Goal: Information Seeking & Learning: Learn about a topic

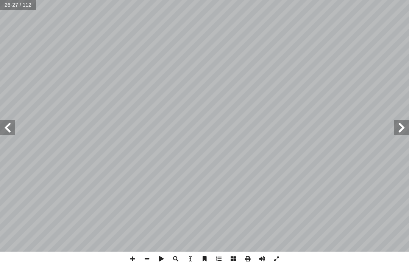
click at [97, 261] on div "التربية [DEMOGRAPHIC_DATA] للصف الثامن ٢٢ قويم ّ الت : حيحة ّ جابة الص إ ضع دائ…" at bounding box center [204, 133] width 409 height 266
click at [396, 126] on span at bounding box center [401, 127] width 15 height 15
click at [3, 130] on span at bounding box center [7, 127] width 15 height 15
click at [404, 128] on span at bounding box center [401, 127] width 15 height 15
click at [11, 127] on span at bounding box center [7, 127] width 15 height 15
